Goal: Find specific page/section: Find specific page/section

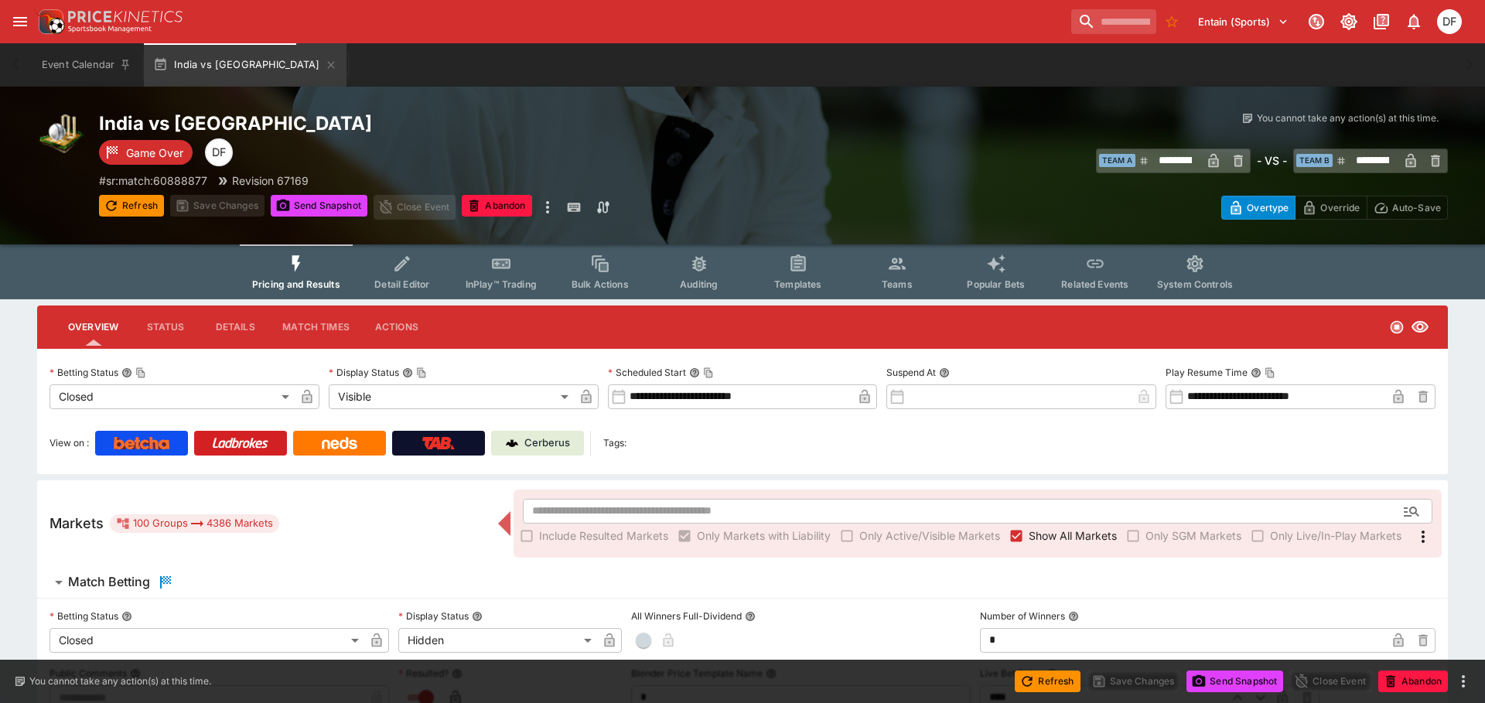
type input "**********"
type input "*******"
type input "**********"
